Goal: Information Seeking & Learning: Learn about a topic

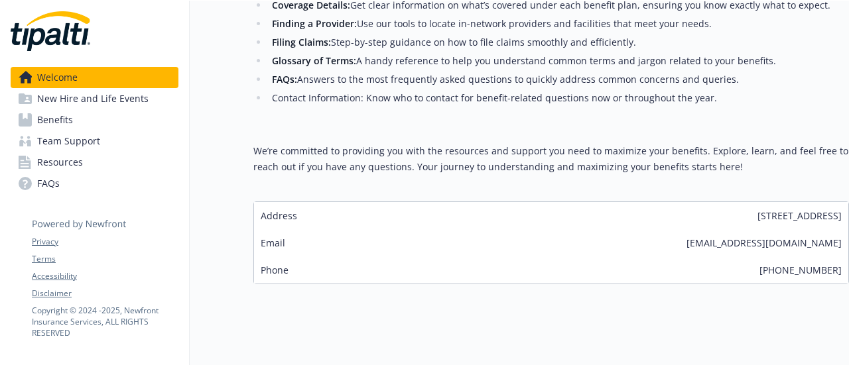
scroll to position [467, 0]
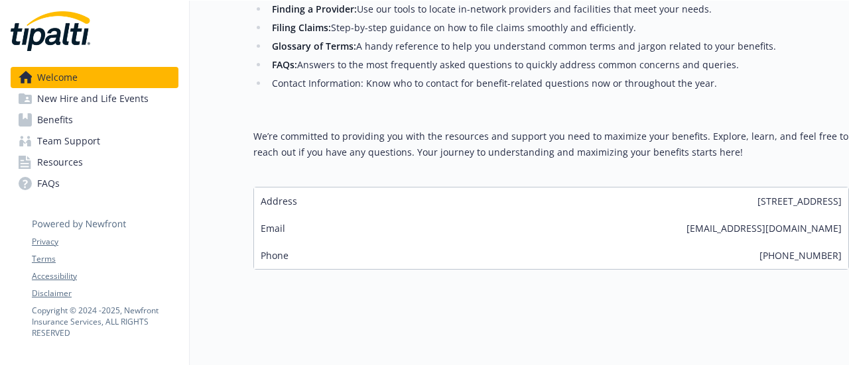
click at [137, 125] on link "Benefits" at bounding box center [95, 119] width 168 height 21
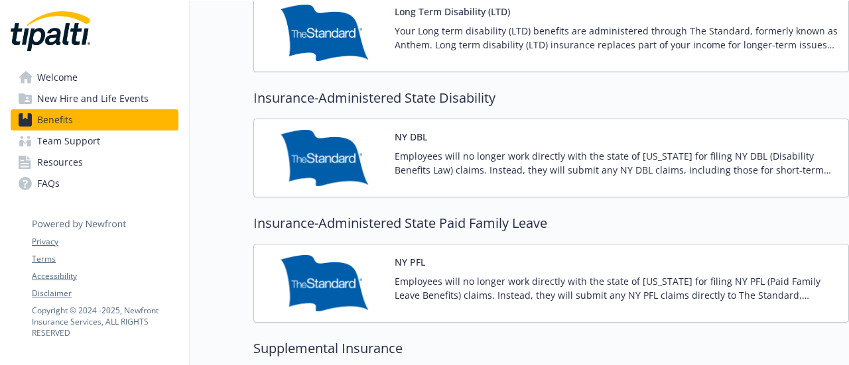
scroll to position [1498, 0]
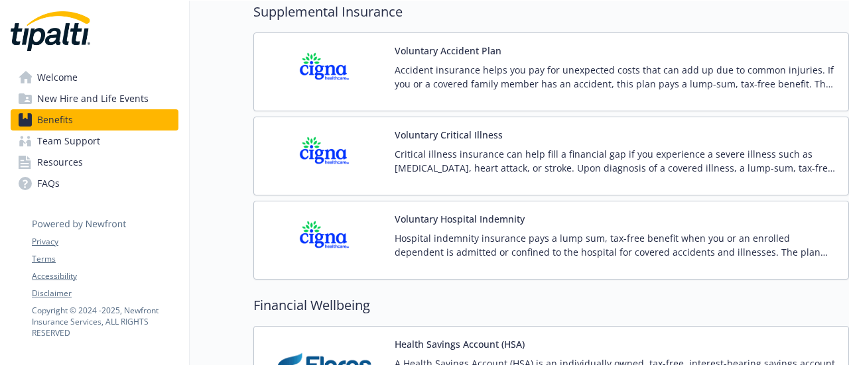
click at [254, 208] on div "Voluntary Hospital [GEOGRAPHIC_DATA] indemnity insurance pays a lump sum, tax-f…" at bounding box center [551, 240] width 596 height 79
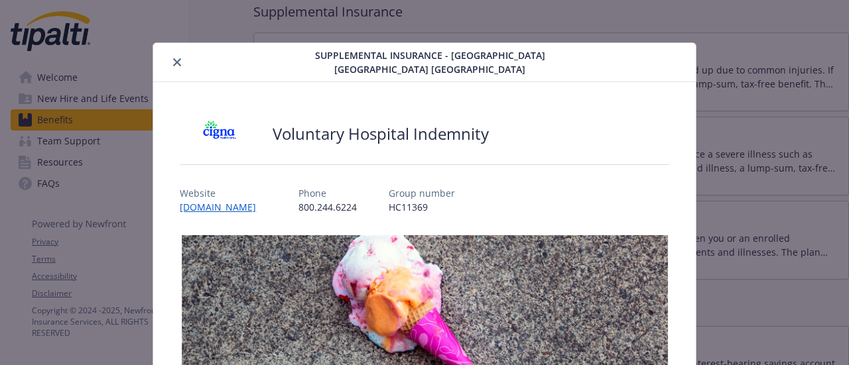
scroll to position [40, 0]
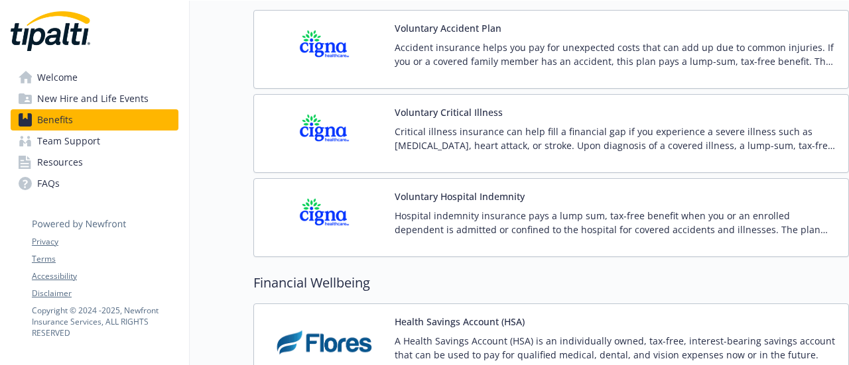
scroll to position [1421, 0]
